Goal: Communication & Community: Connect with others

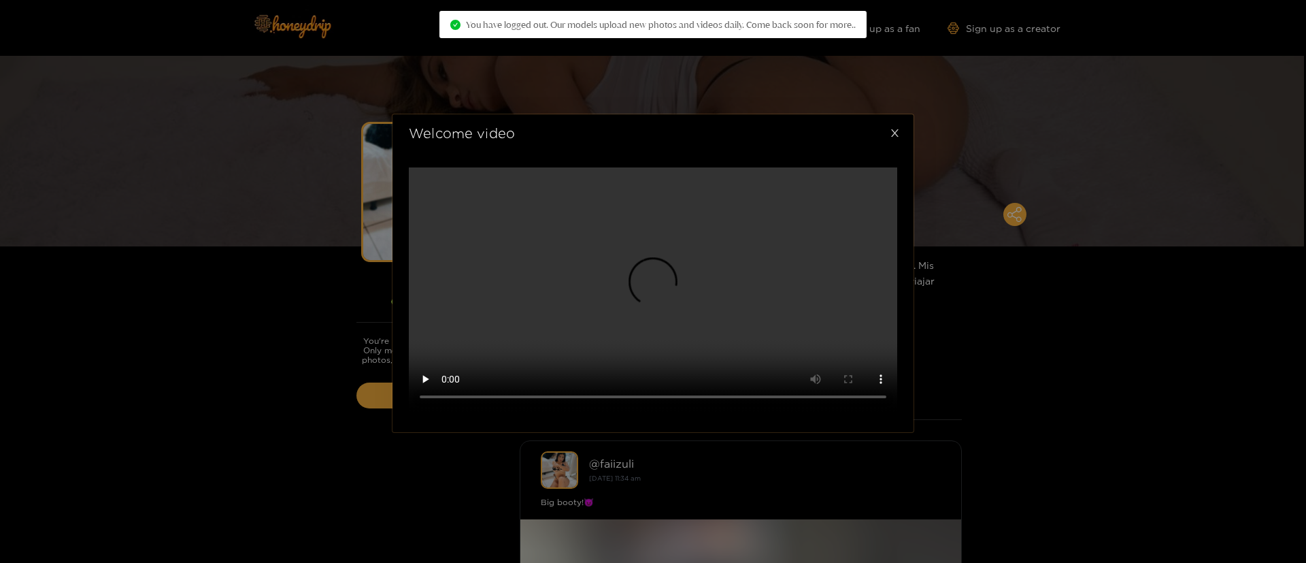
click at [899, 138] on icon "close" at bounding box center [895, 133] width 10 height 10
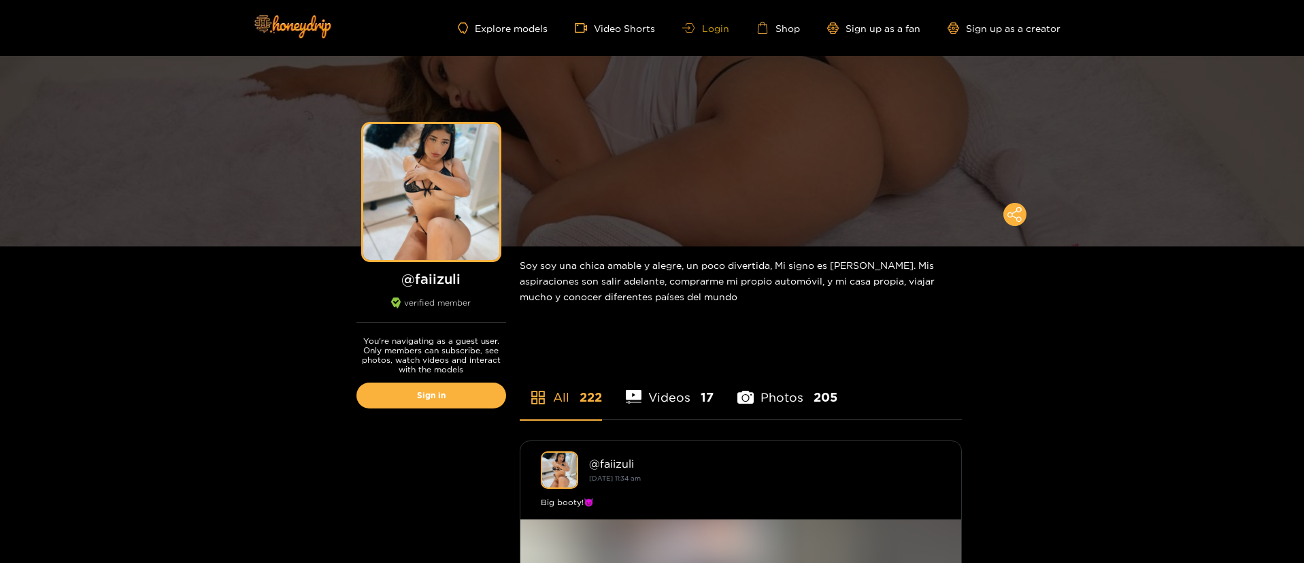
click at [690, 28] on icon at bounding box center [686, 27] width 8 height 3
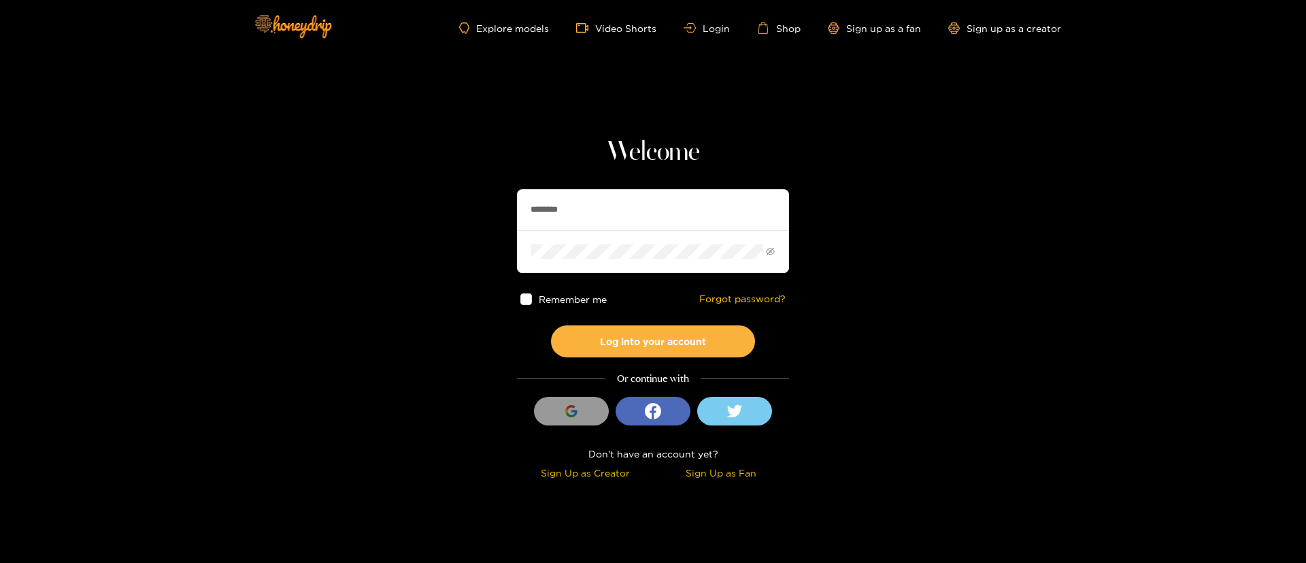
click at [544, 215] on input "********" at bounding box center [653, 209] width 272 height 41
paste input "text"
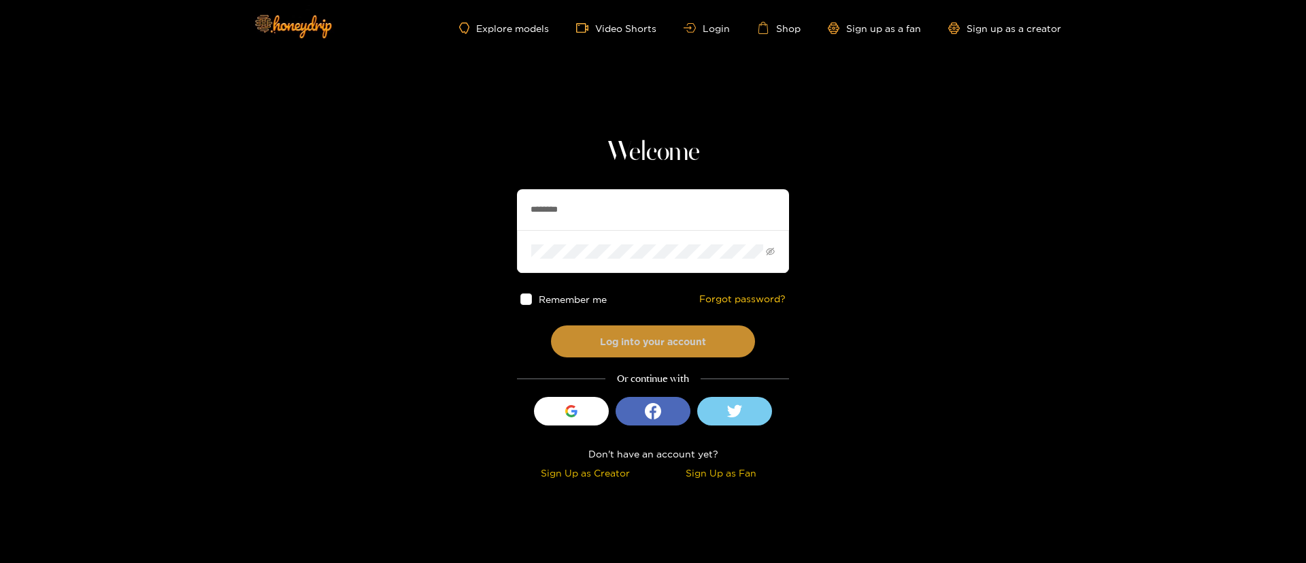
type input "********"
click at [674, 340] on button "Log into your account" at bounding box center [653, 341] width 204 height 32
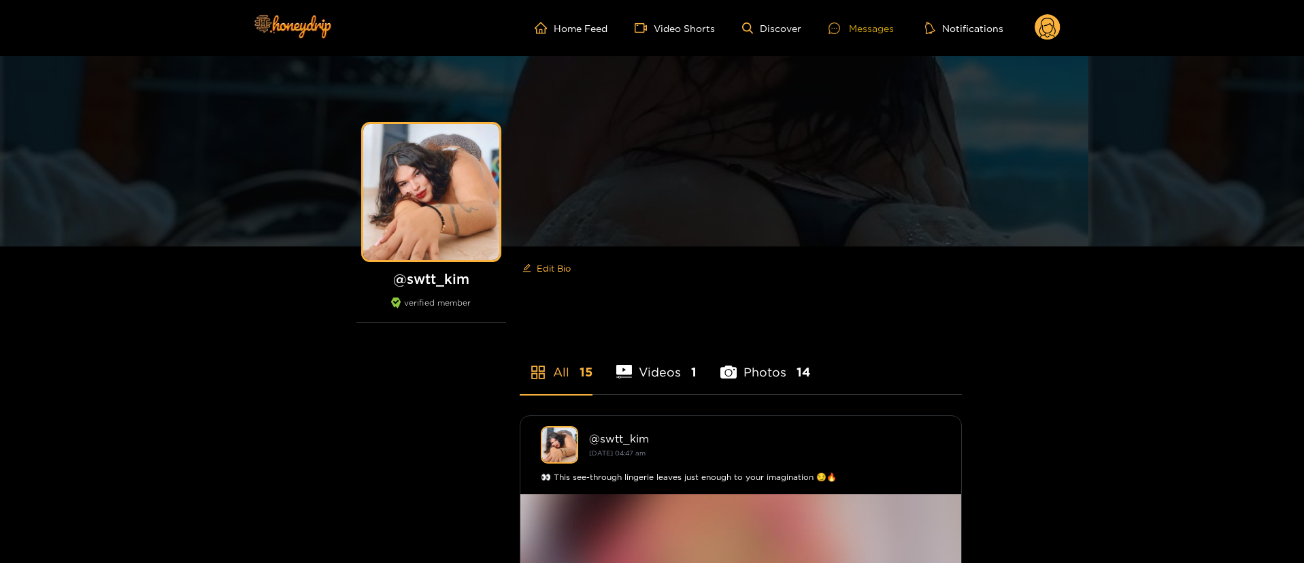
click at [840, 26] on icon at bounding box center [835, 28] width 12 height 12
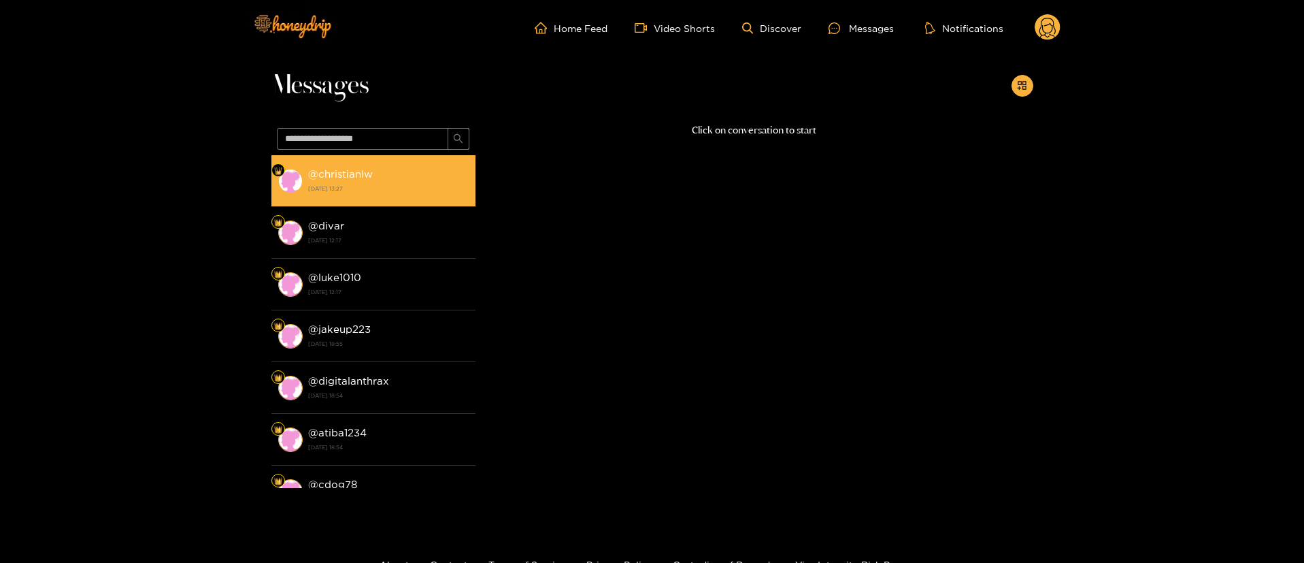
click at [389, 193] on strong "[DATE] 13:27" at bounding box center [388, 188] width 161 height 12
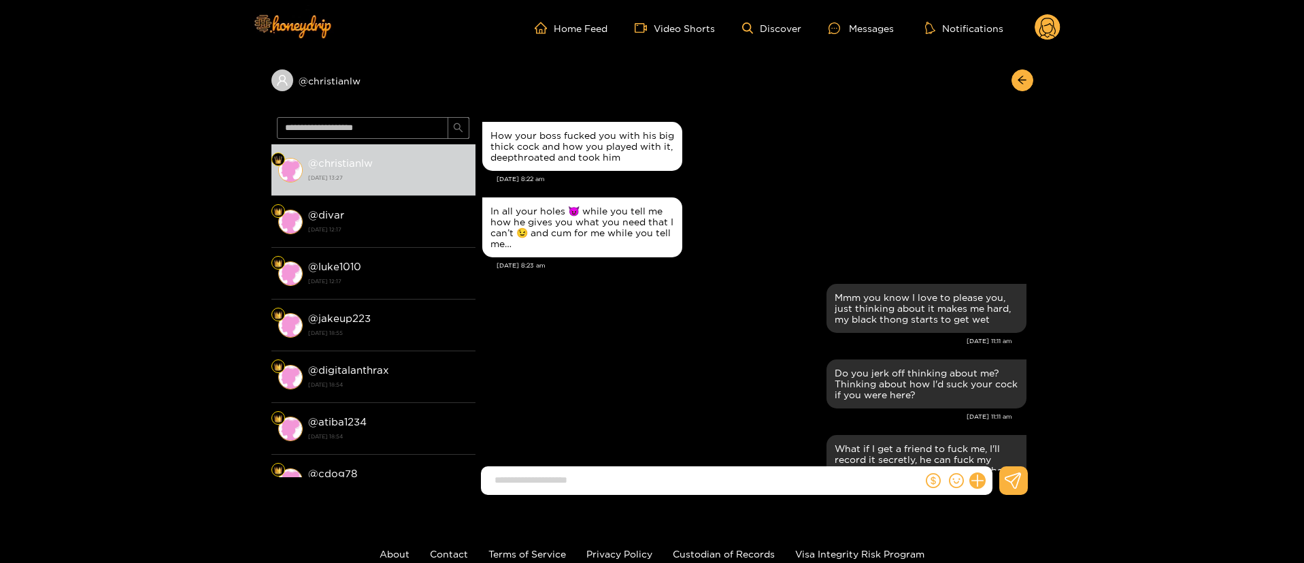
scroll to position [2314, 0]
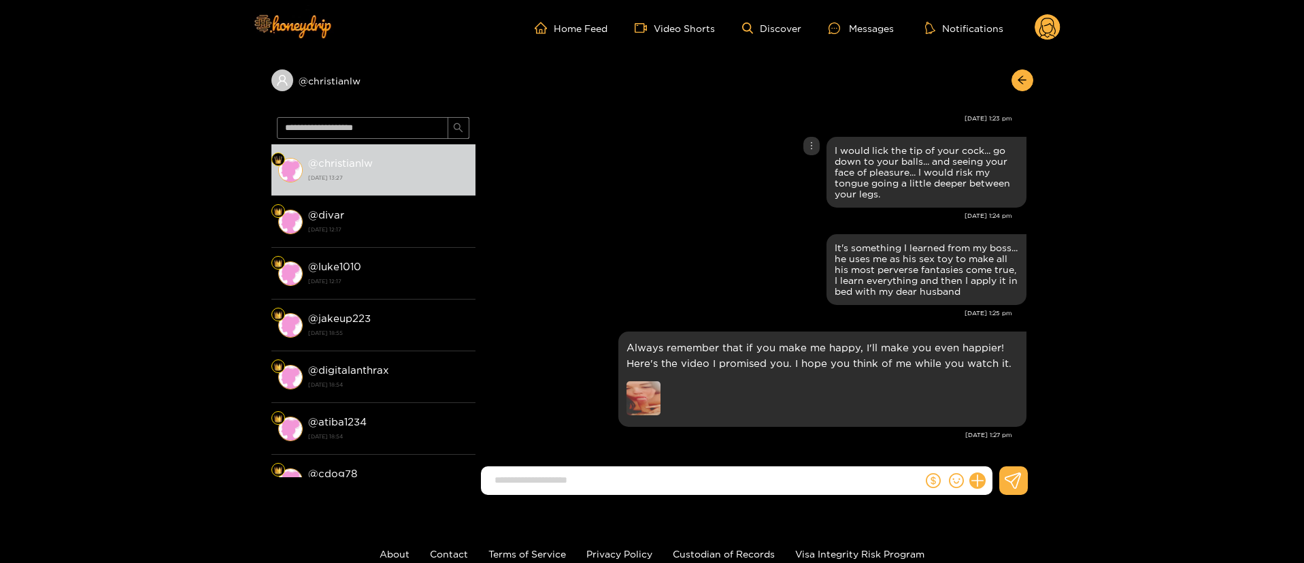
click at [665, 196] on div "I would lick the tip of your cock... go down to your balls... and seeing your f…" at bounding box center [754, 172] width 544 height 78
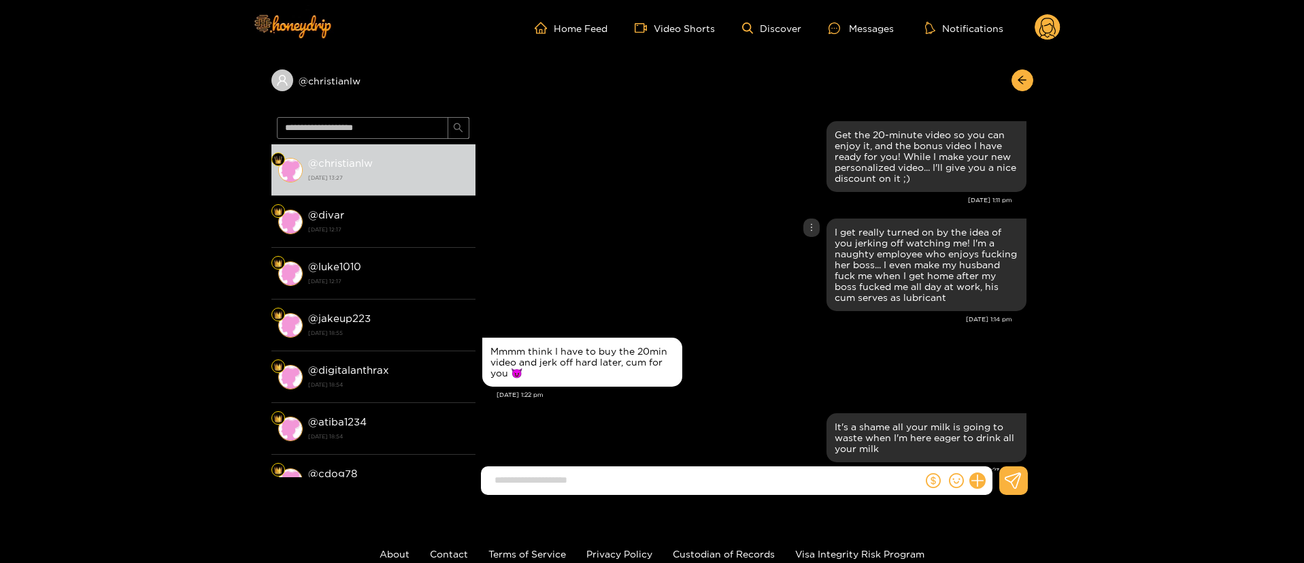
scroll to position [1922, 0]
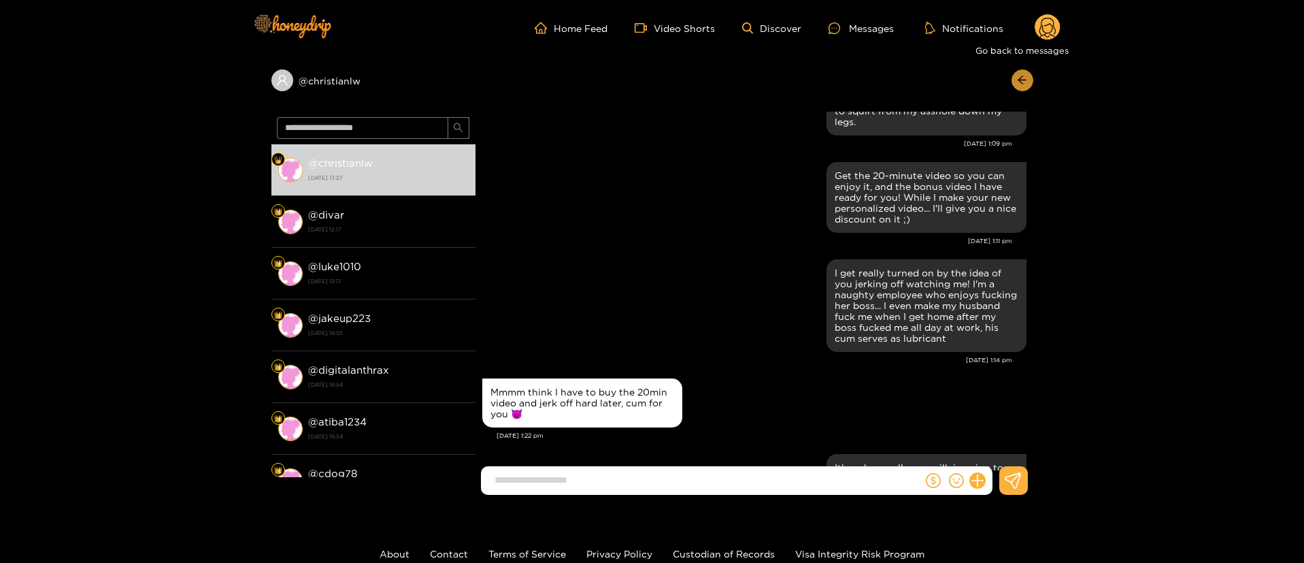
click at [1017, 82] on button "button" at bounding box center [1023, 80] width 22 height 22
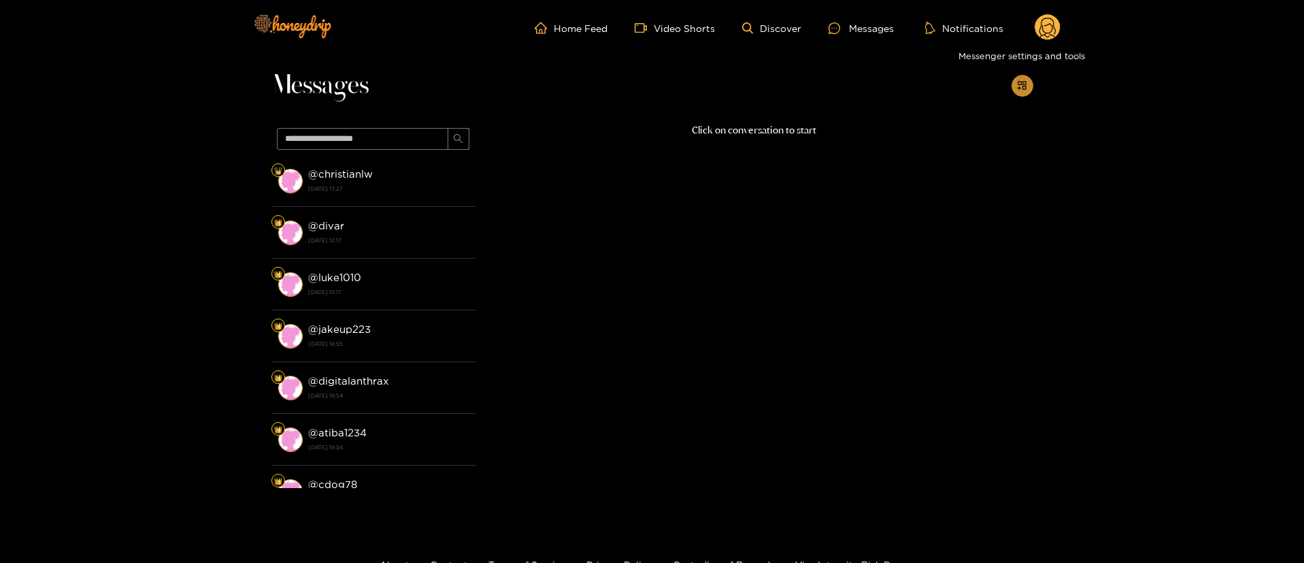
click at [1024, 93] on button "button" at bounding box center [1023, 86] width 22 height 22
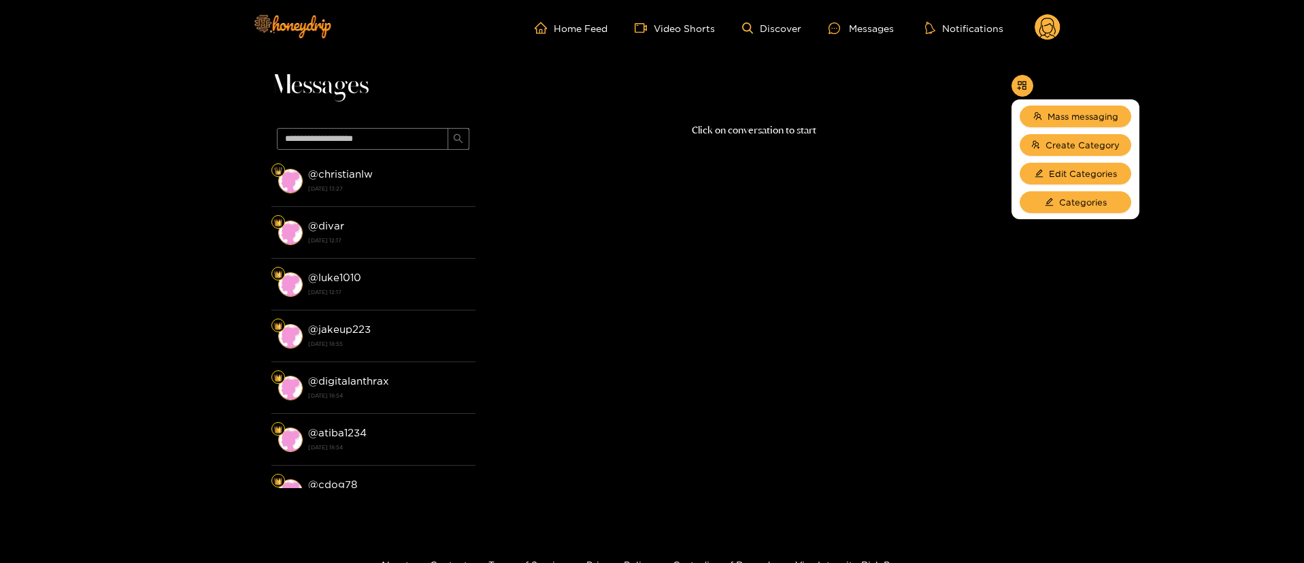
click at [1057, 24] on circle at bounding box center [1048, 27] width 26 height 26
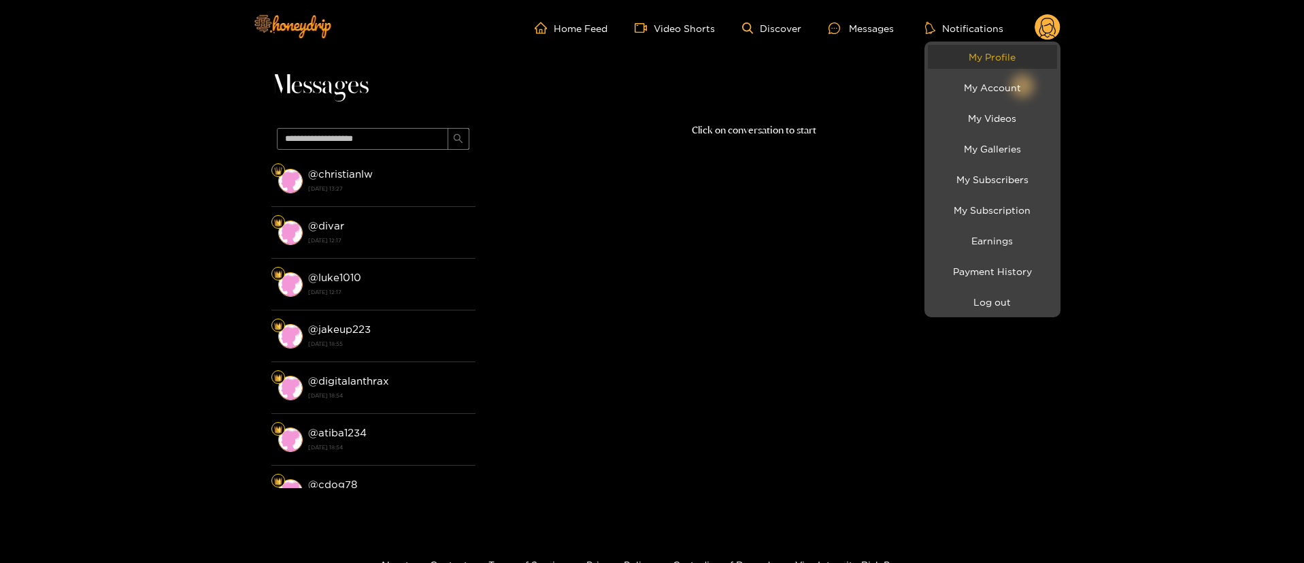
click at [1024, 50] on link "My Profile" at bounding box center [992, 57] width 129 height 24
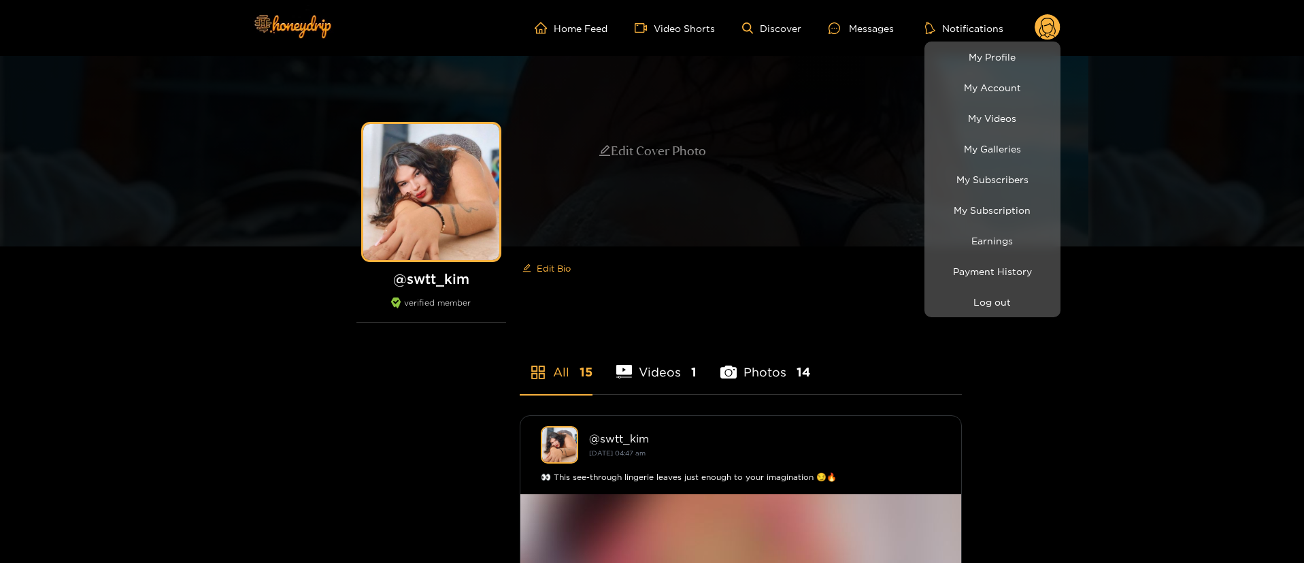
drag, startPoint x: 790, startPoint y: 329, endPoint x: 944, endPoint y: 194, distance: 204.9
click at [791, 329] on div at bounding box center [652, 281] width 1304 height 563
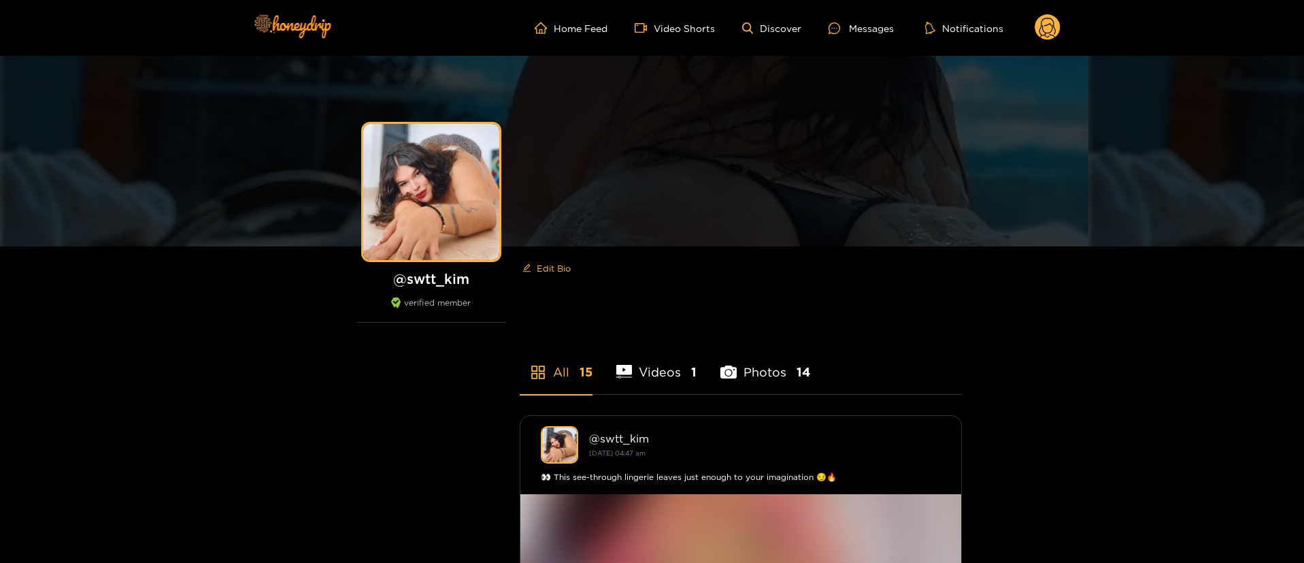
click at [1036, 29] on circle at bounding box center [1048, 27] width 26 height 26
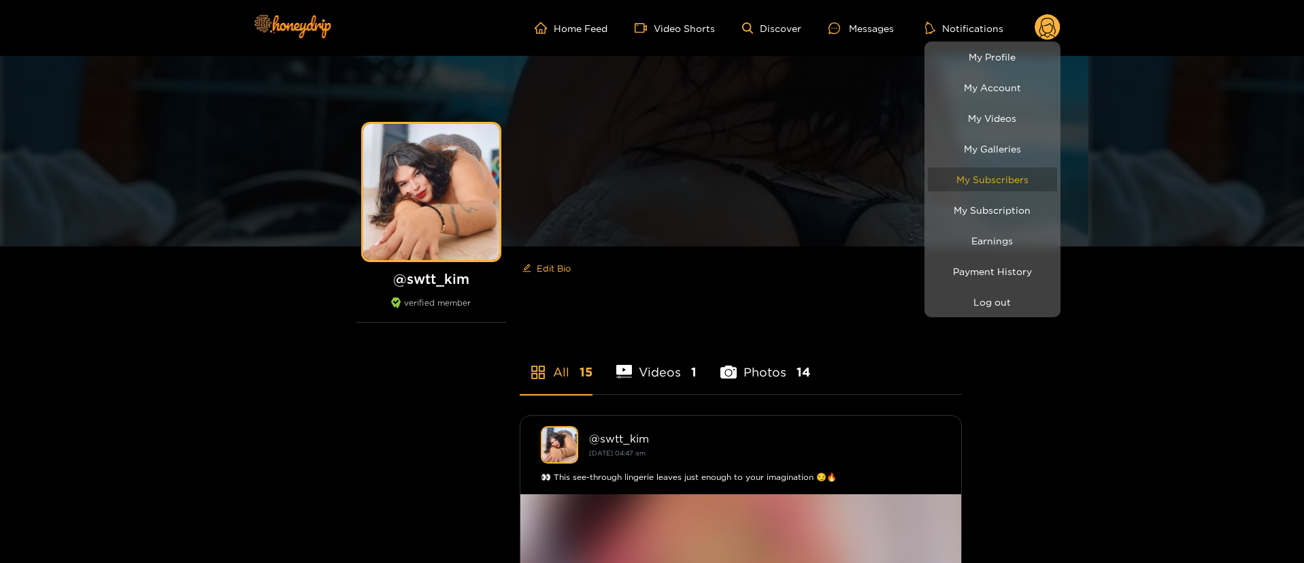
click at [1019, 173] on link "My Subscribers" at bounding box center [992, 179] width 129 height 24
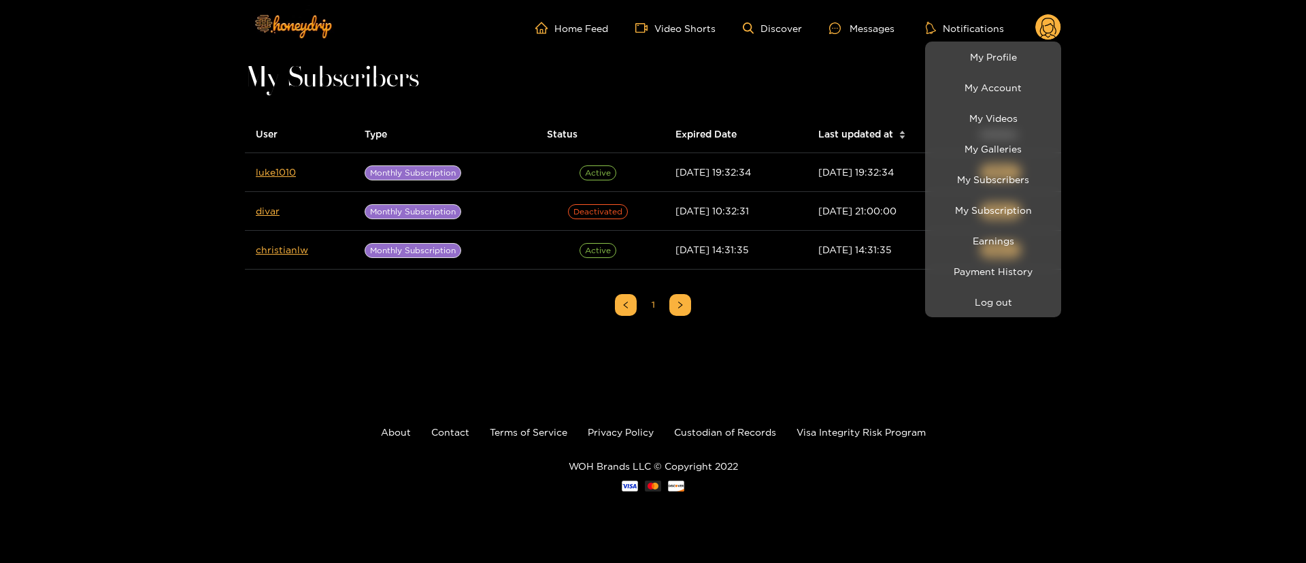
click at [863, 372] on div at bounding box center [653, 281] width 1306 height 563
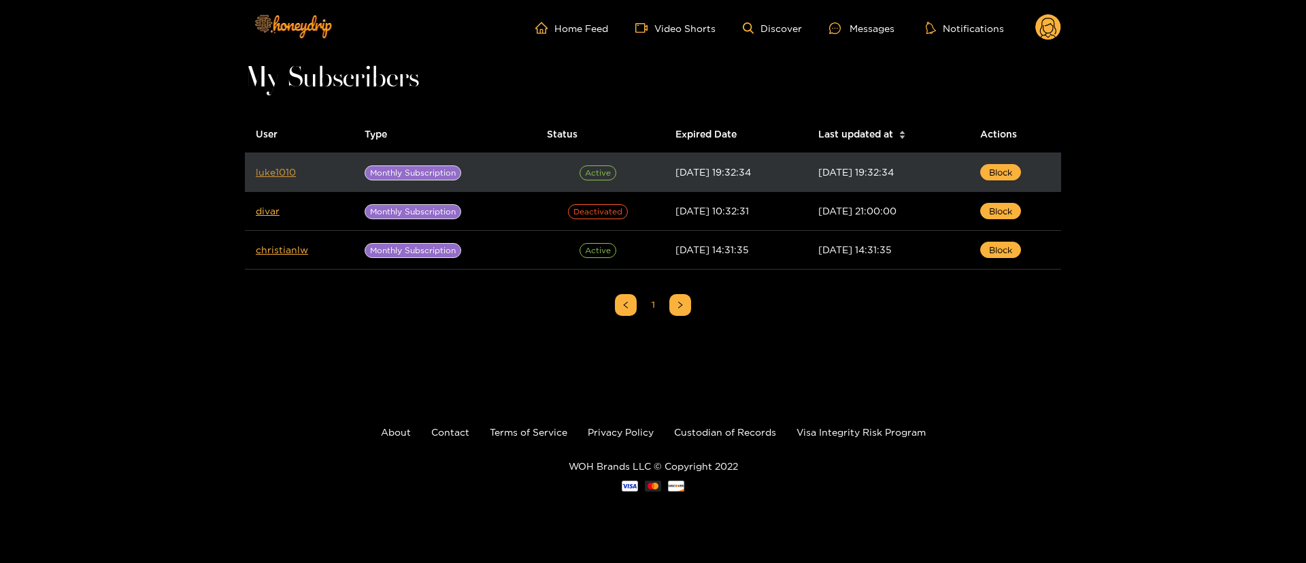
click at [278, 174] on link "luke1010" at bounding box center [276, 172] width 40 height 10
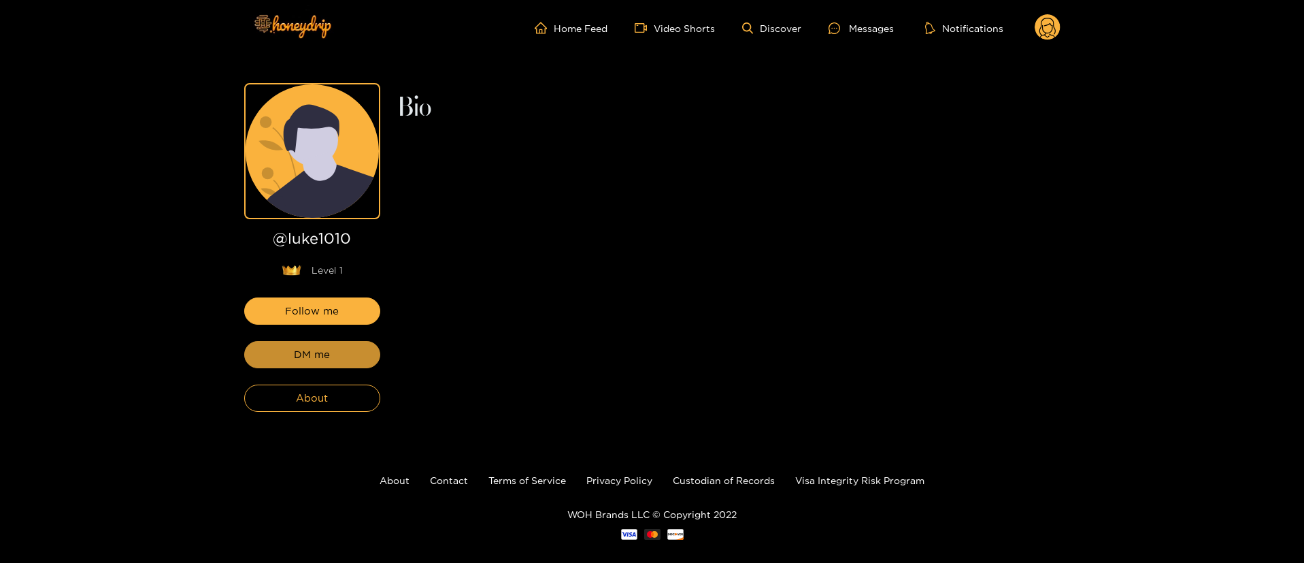
click at [318, 360] on span "DM me" at bounding box center [312, 354] width 36 height 16
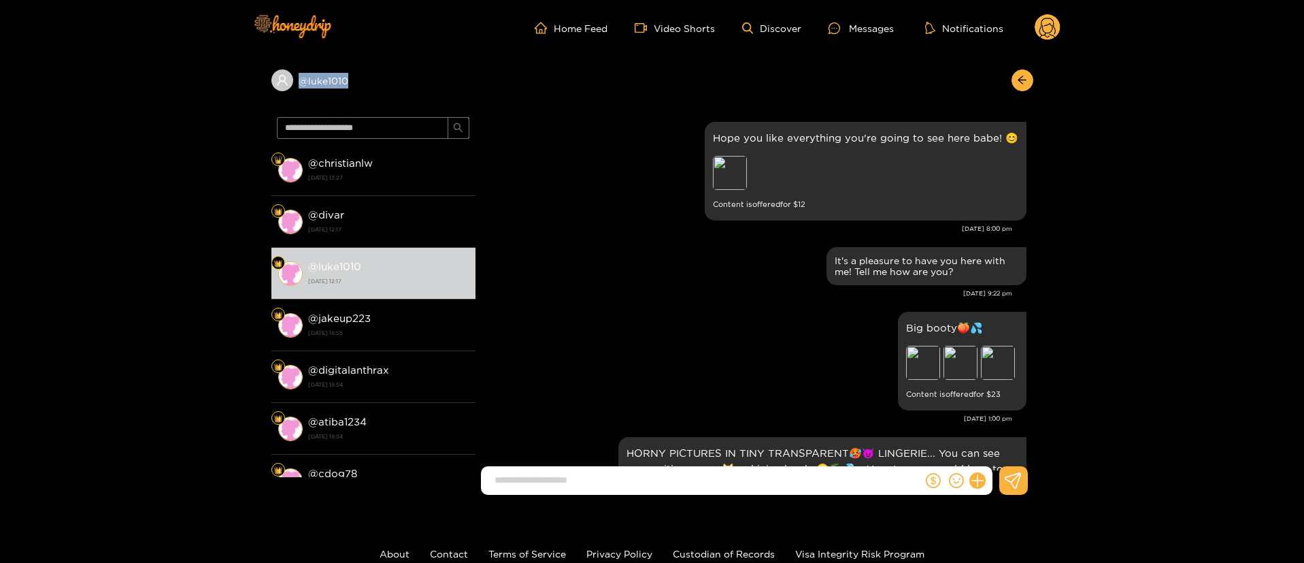
copy div "@ luke1010"
drag, startPoint x: 346, startPoint y: 69, endPoint x: 426, endPoint y: 11, distance: 99.0
click at [276, 103] on div "@ luke1010" at bounding box center [652, 84] width 762 height 56
click at [821, 342] on div "Big booty🍑💦 Preview Preview Preview Content is offered for $ 23" at bounding box center [754, 360] width 544 height 105
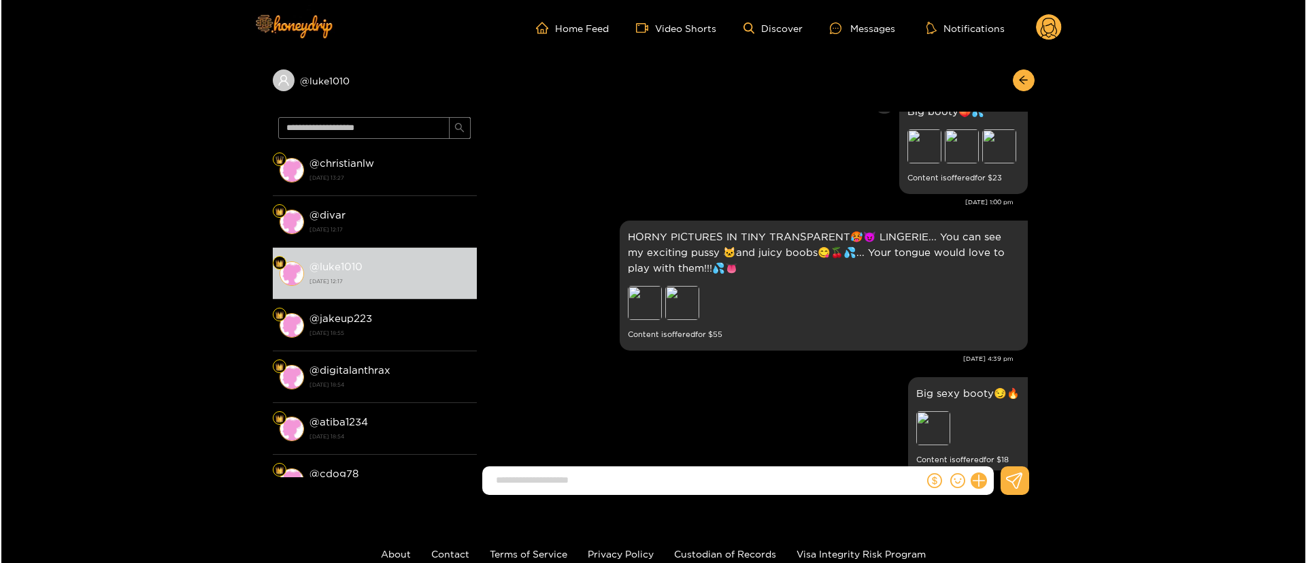
scroll to position [408, 0]
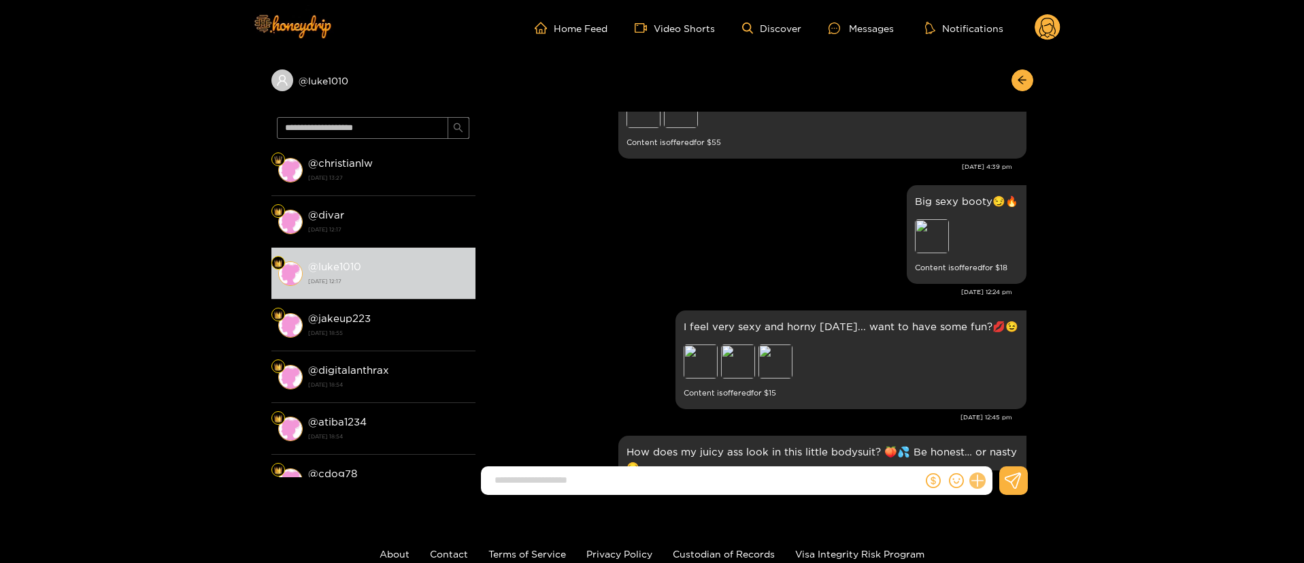
click at [978, 484] on icon at bounding box center [977, 480] width 13 height 13
click at [1006, 438] on button at bounding box center [1003, 447] width 48 height 31
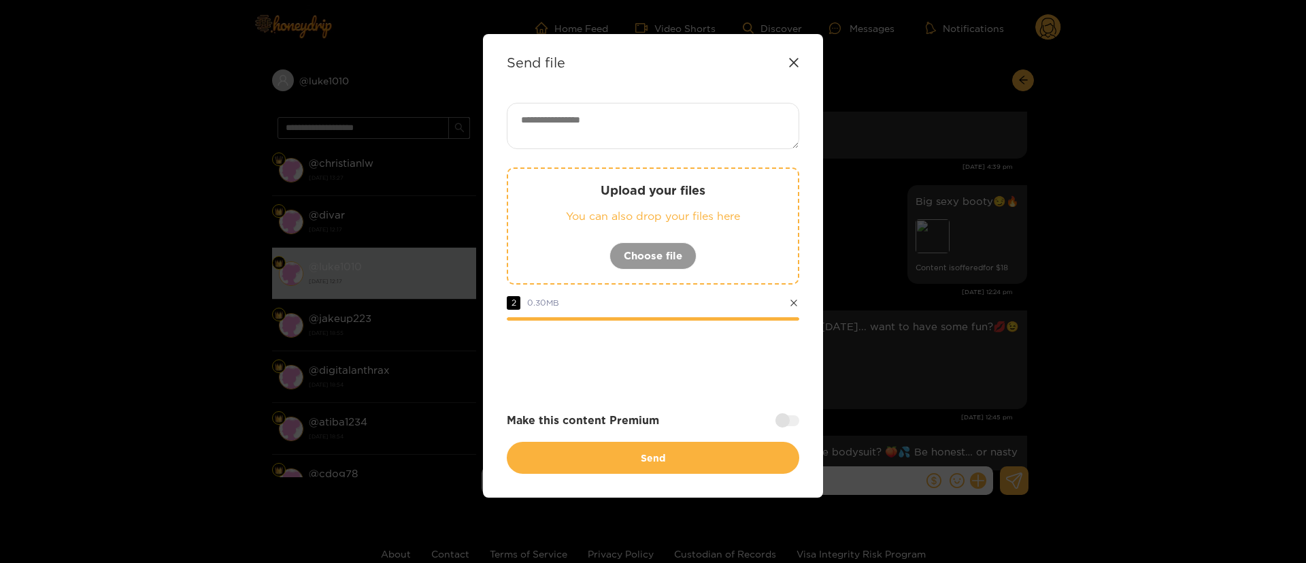
drag, startPoint x: 741, startPoint y: 367, endPoint x: 775, endPoint y: 382, distance: 36.9
click at [741, 367] on div at bounding box center [653, 358] width 293 height 54
click at [789, 423] on div at bounding box center [788, 420] width 24 height 11
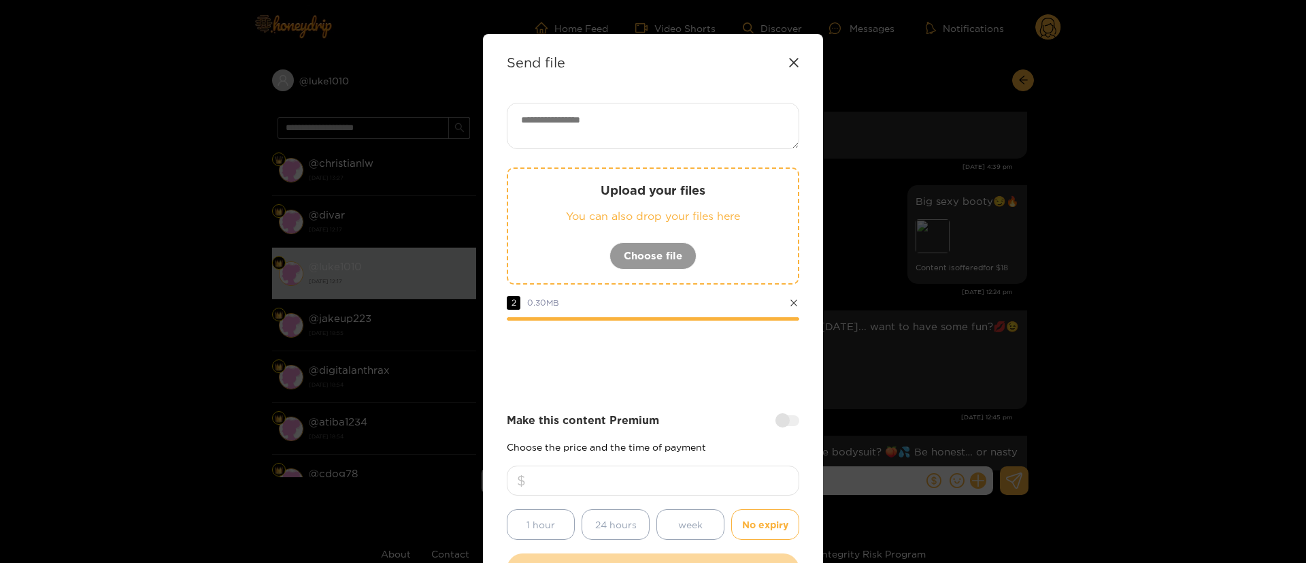
click at [706, 484] on input "number" at bounding box center [653, 480] width 293 height 30
type input "**"
click at [683, 360] on div at bounding box center [653, 358] width 293 height 54
click at [578, 125] on textarea at bounding box center [653, 126] width 293 height 46
paste textarea "**********"
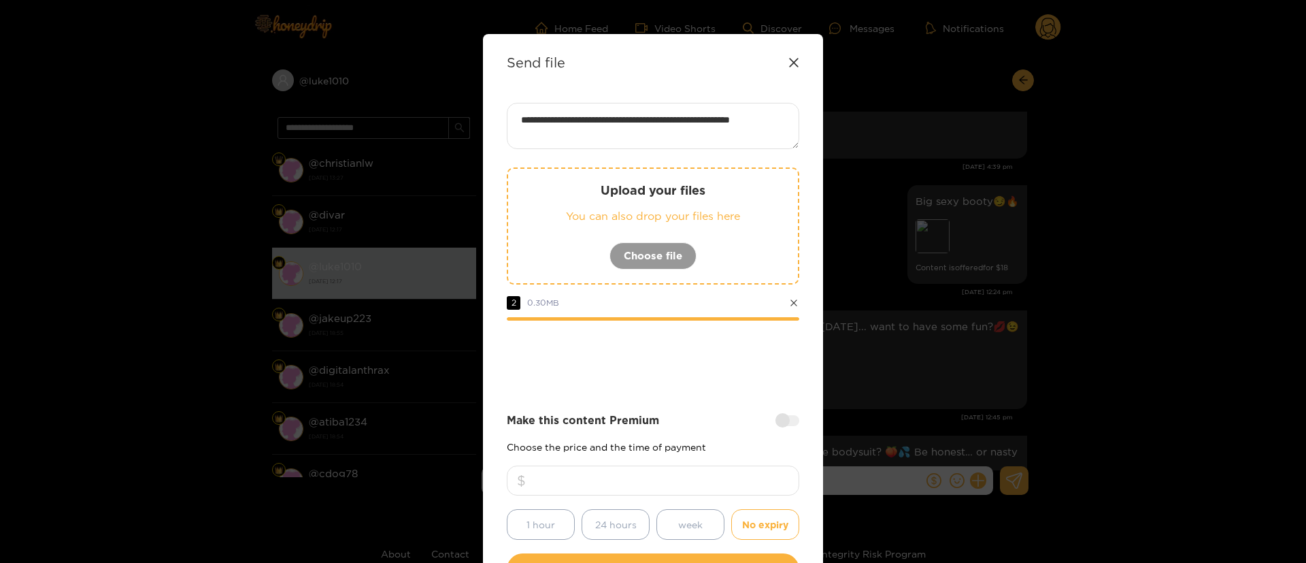
click at [679, 380] on div at bounding box center [653, 358] width 293 height 54
drag, startPoint x: 699, startPoint y: 121, endPoint x: 745, endPoint y: 118, distance: 45.7
click at [738, 120] on textarea "**********" at bounding box center [653, 126] width 293 height 46
type textarea "**********"
click at [691, 402] on div "**********" at bounding box center [653, 344] width 293 height 482
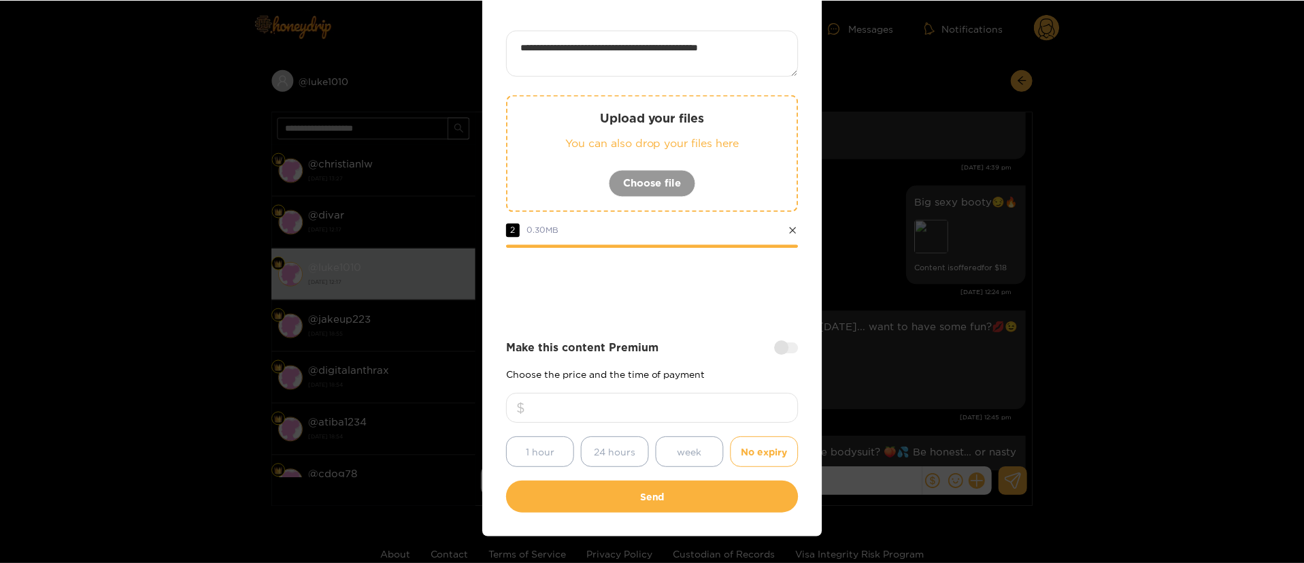
scroll to position [101, 0]
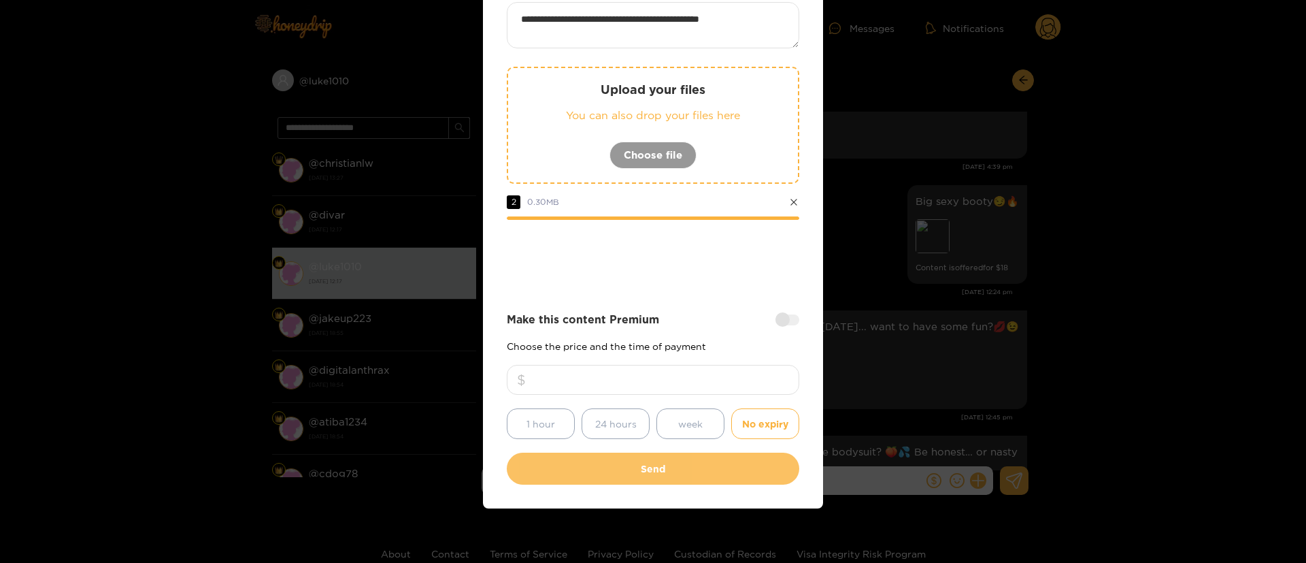
click at [667, 464] on button "Send" at bounding box center [653, 468] width 293 height 32
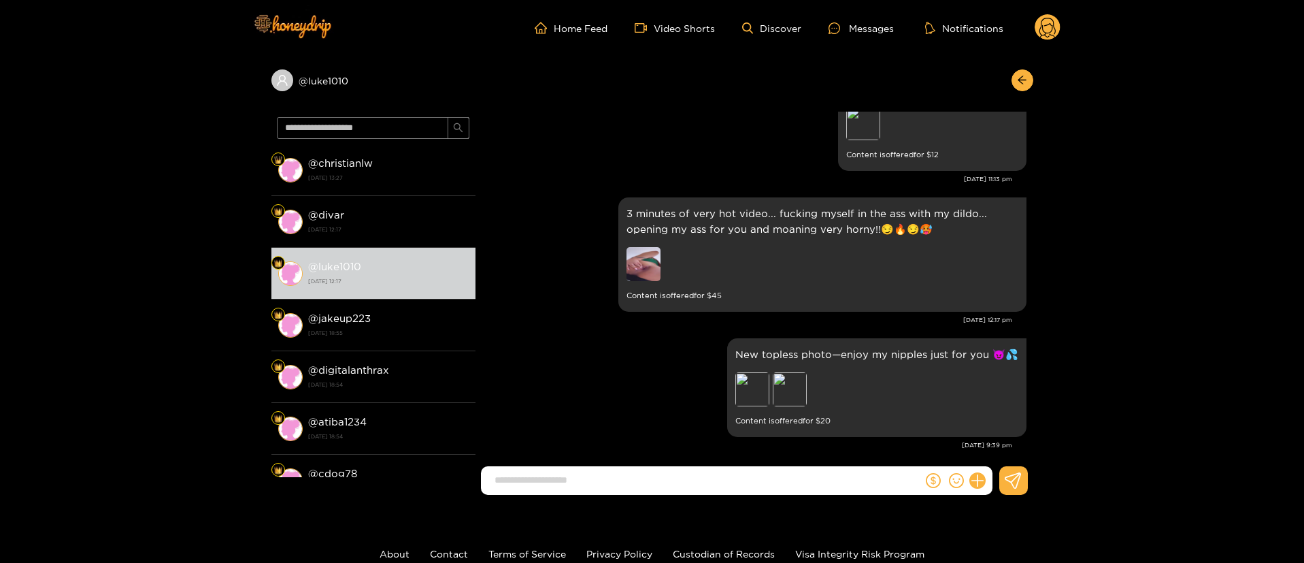
scroll to position [5101, 0]
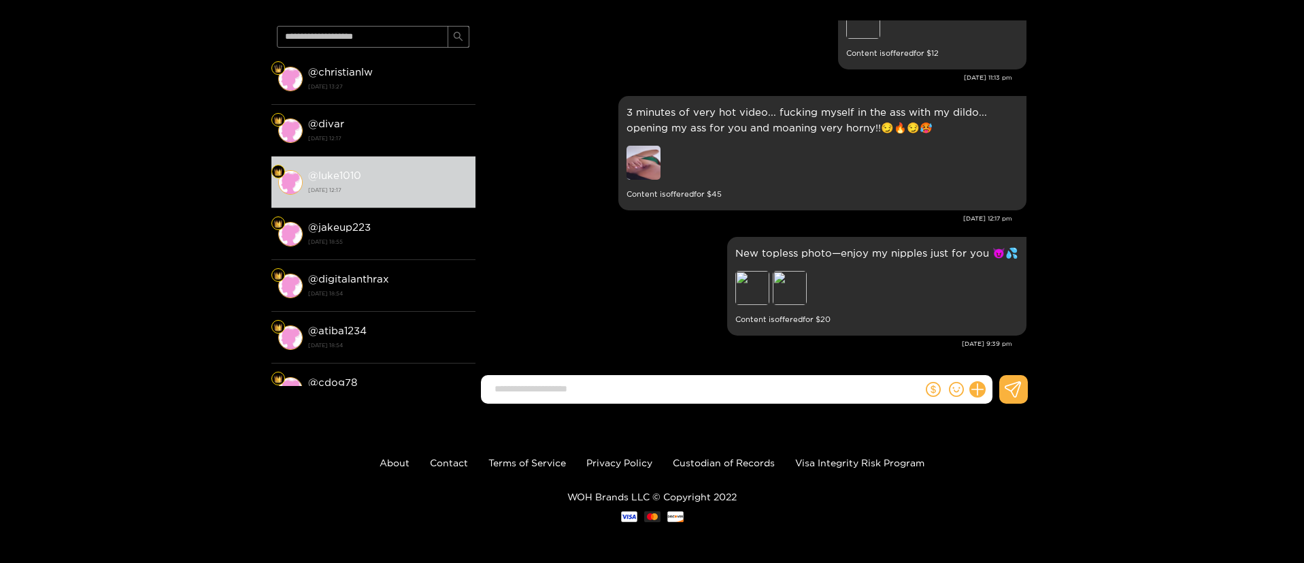
click at [1148, 197] on div "@ luke1010 @ christianlw [DATE] 13:27 @ divar [DATE] 12:17 @ luke1010 [DATE] 12…" at bounding box center [652, 190] width 1304 height 450
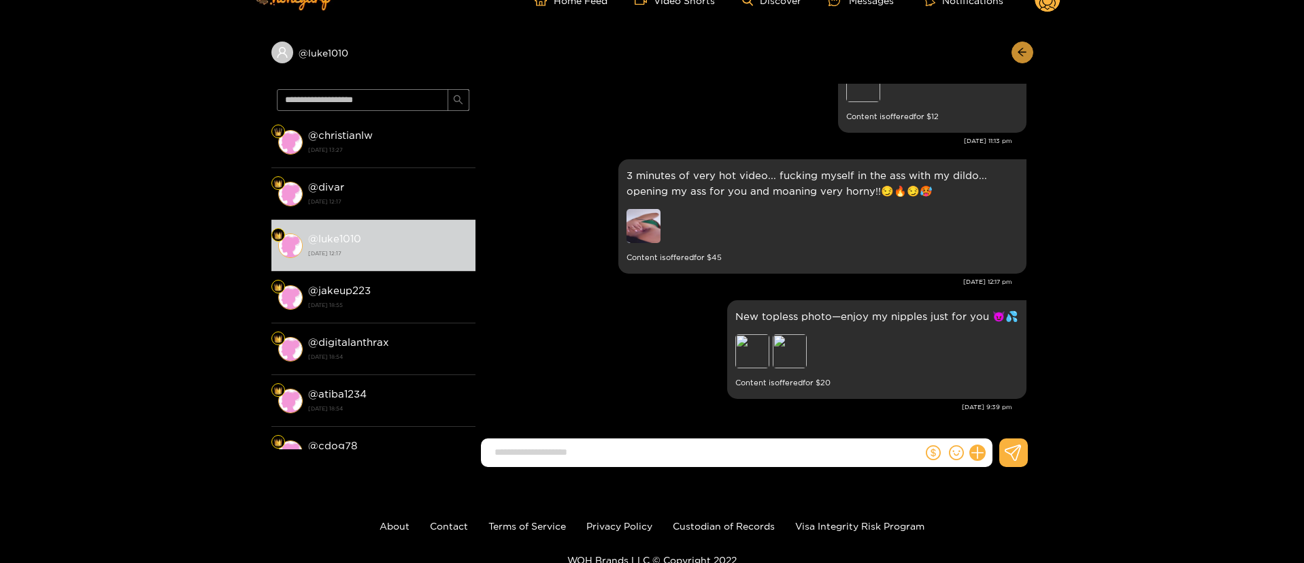
scroll to position [0, 0]
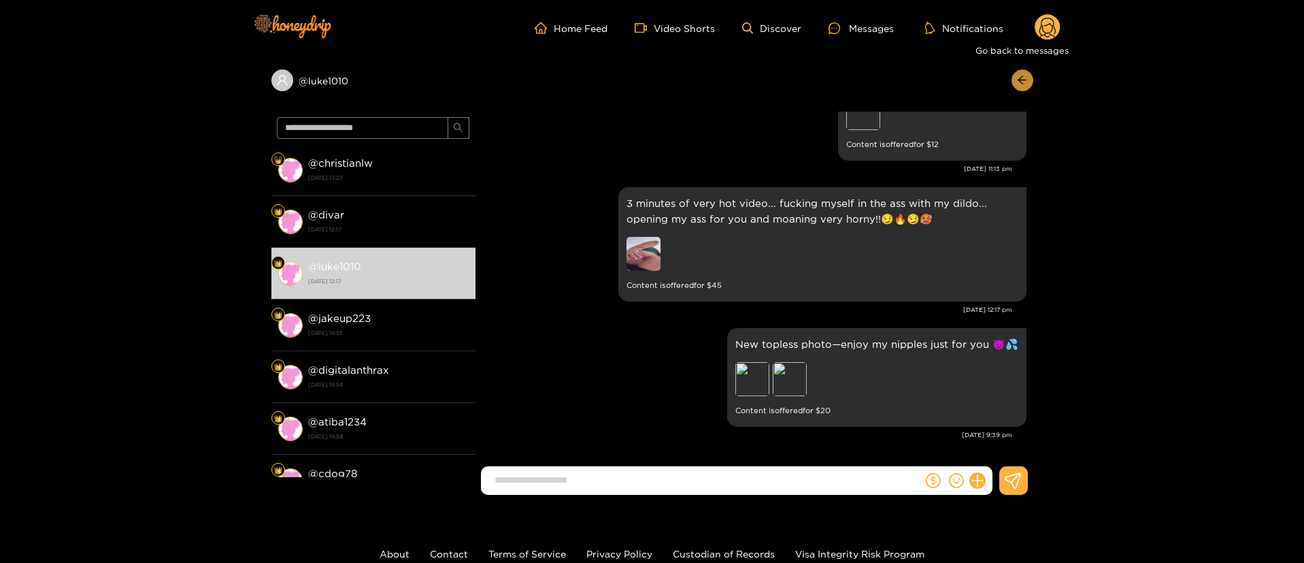
click at [1017, 79] on button "button" at bounding box center [1023, 80] width 22 height 22
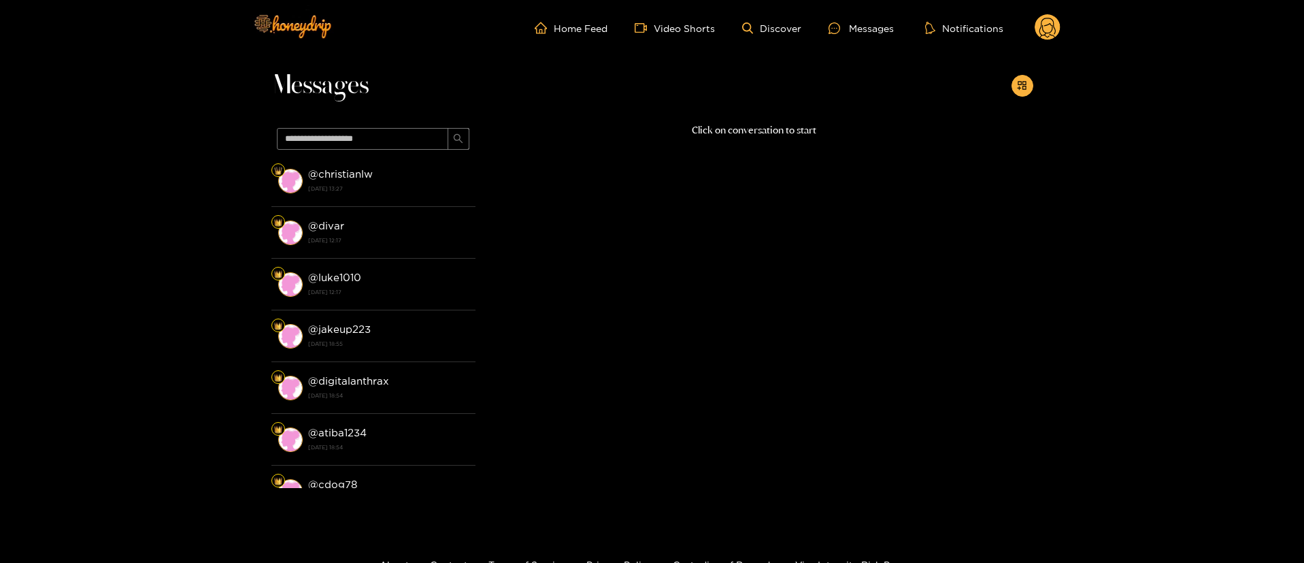
click at [1048, 31] on circle at bounding box center [1048, 27] width 26 height 26
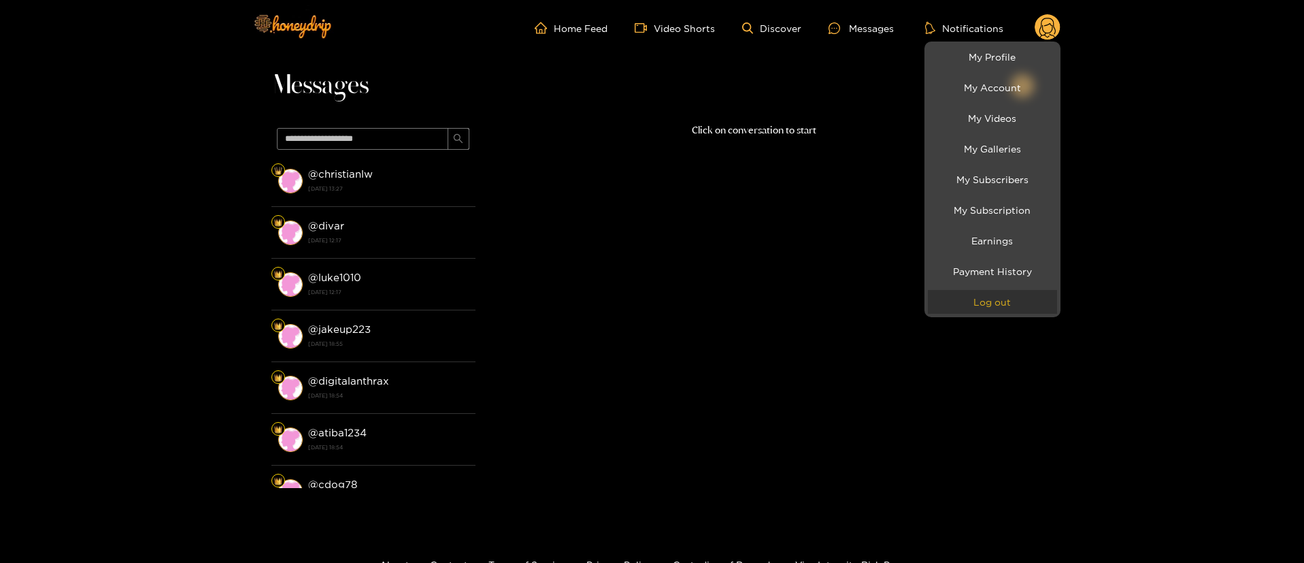
click at [978, 310] on button "Log out" at bounding box center [992, 302] width 129 height 24
